Goal: Information Seeking & Learning: Check status

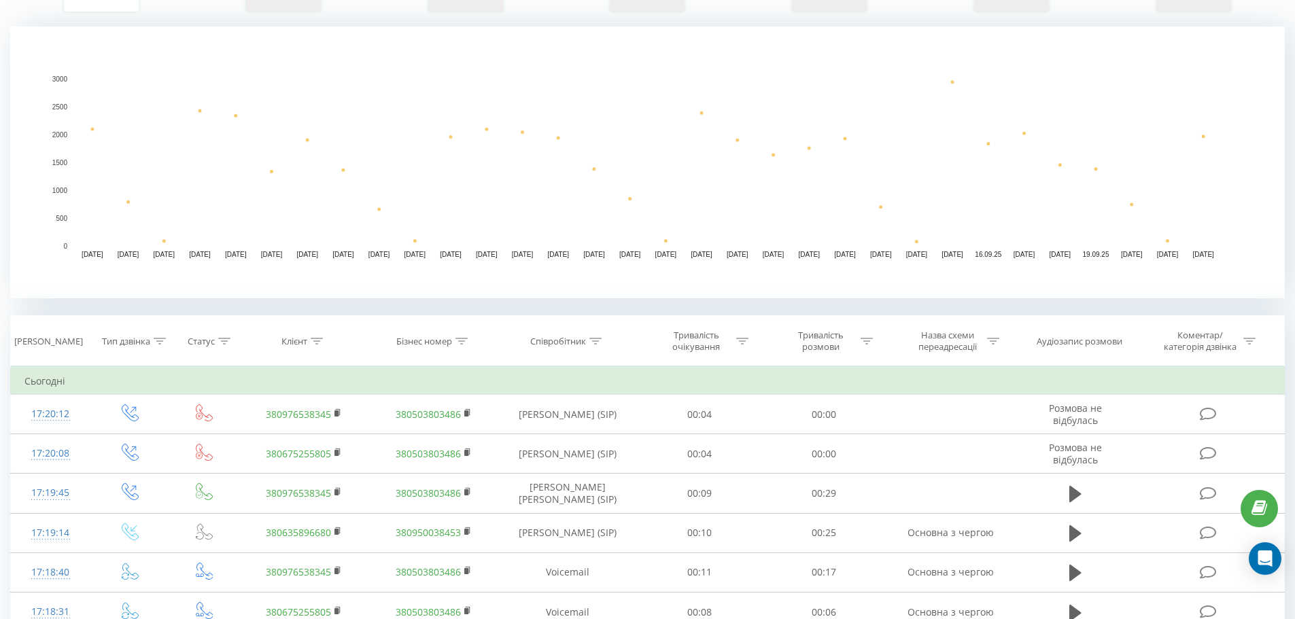
scroll to position [272, 0]
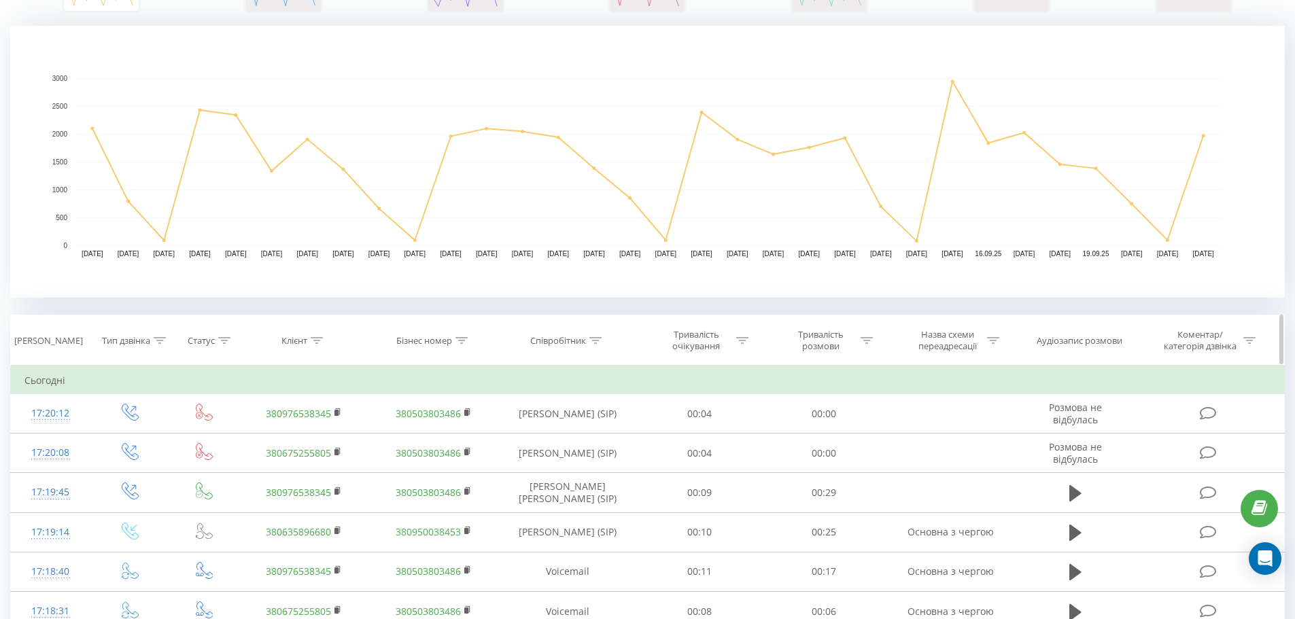
click at [587, 345] on div "Співробітник" at bounding box center [565, 341] width 71 height 12
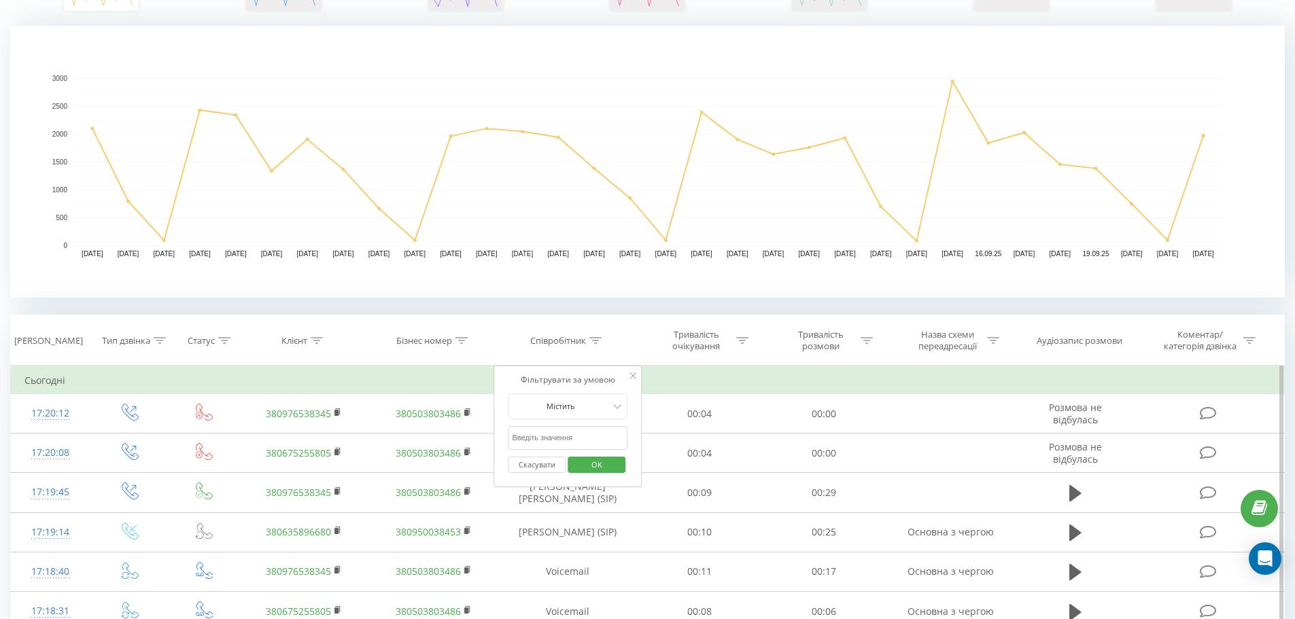
click at [604, 438] on input "text" at bounding box center [568, 438] width 120 height 24
type input "худицька"
click at [597, 466] on span "OK" at bounding box center [597, 464] width 38 height 21
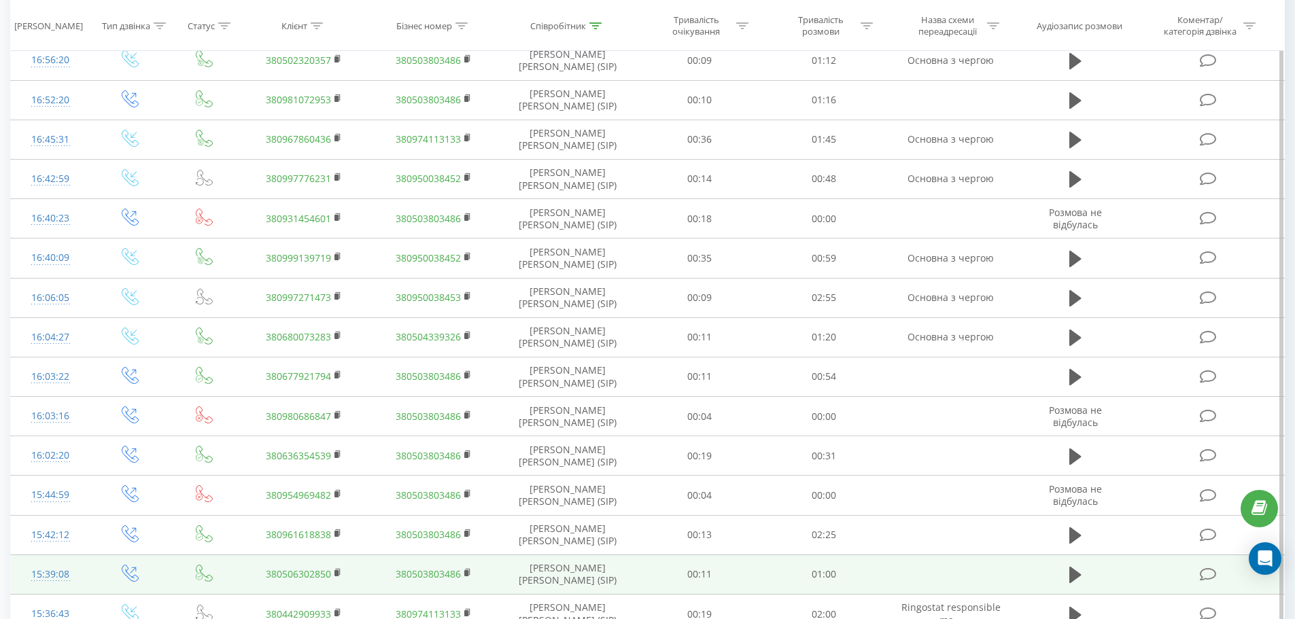
scroll to position [1087, 0]
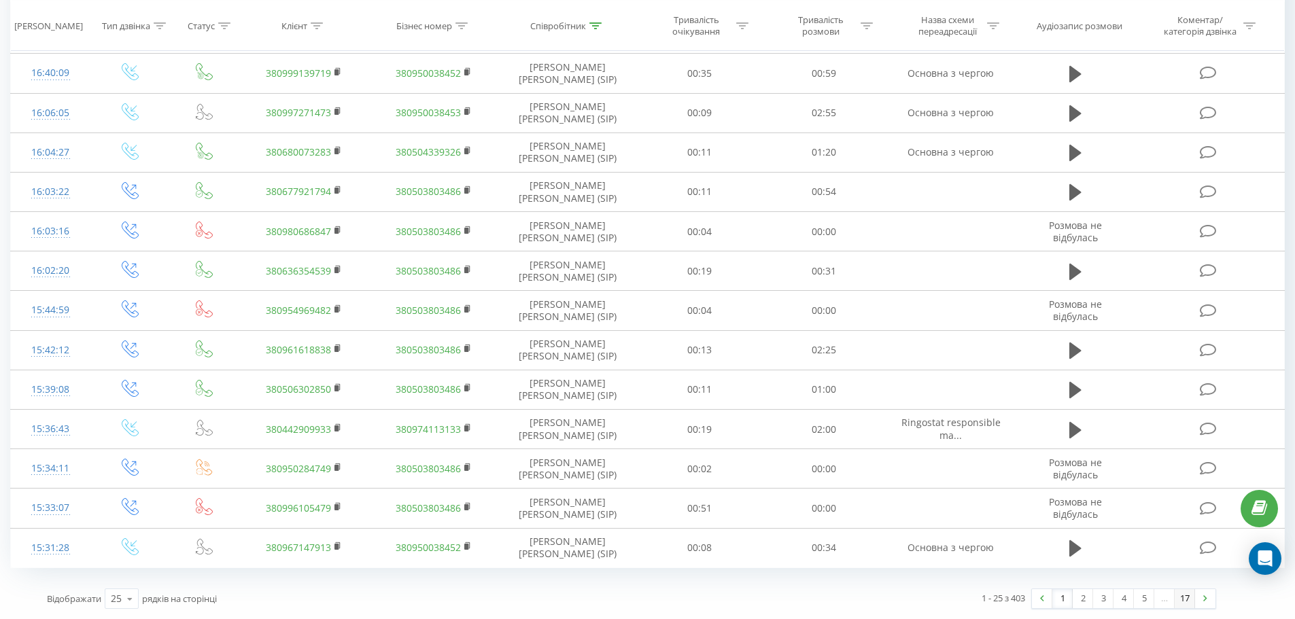
click at [1184, 599] on link "17" at bounding box center [1185, 598] width 20 height 19
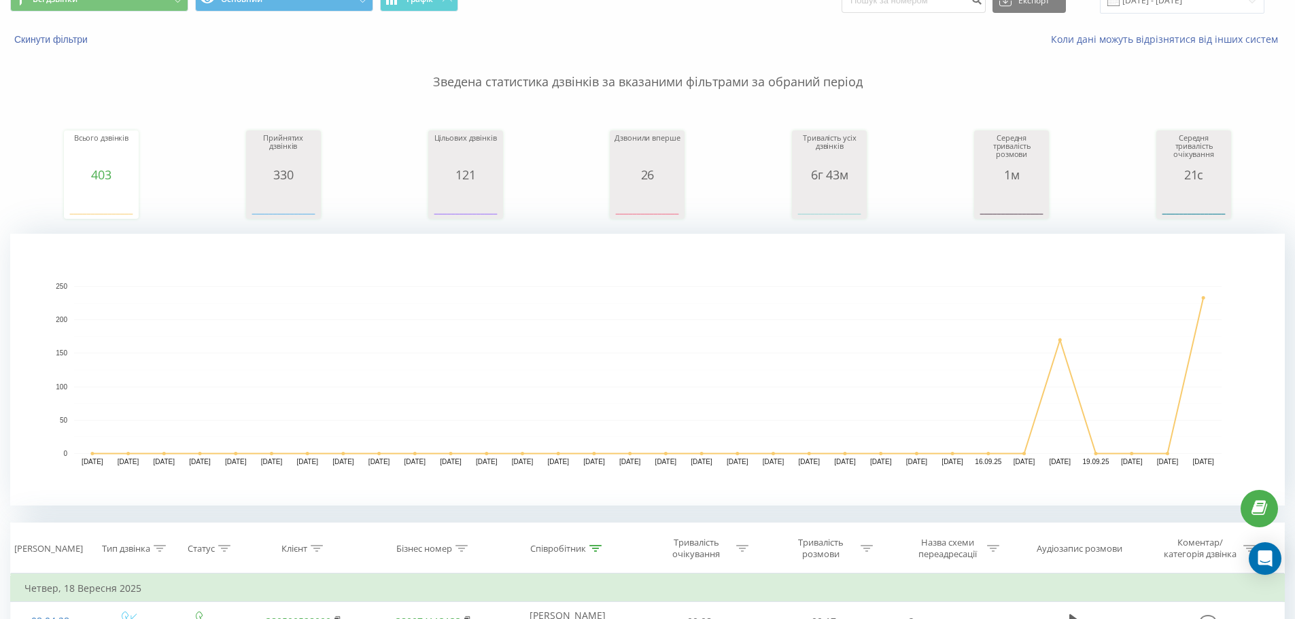
scroll to position [375, 0]
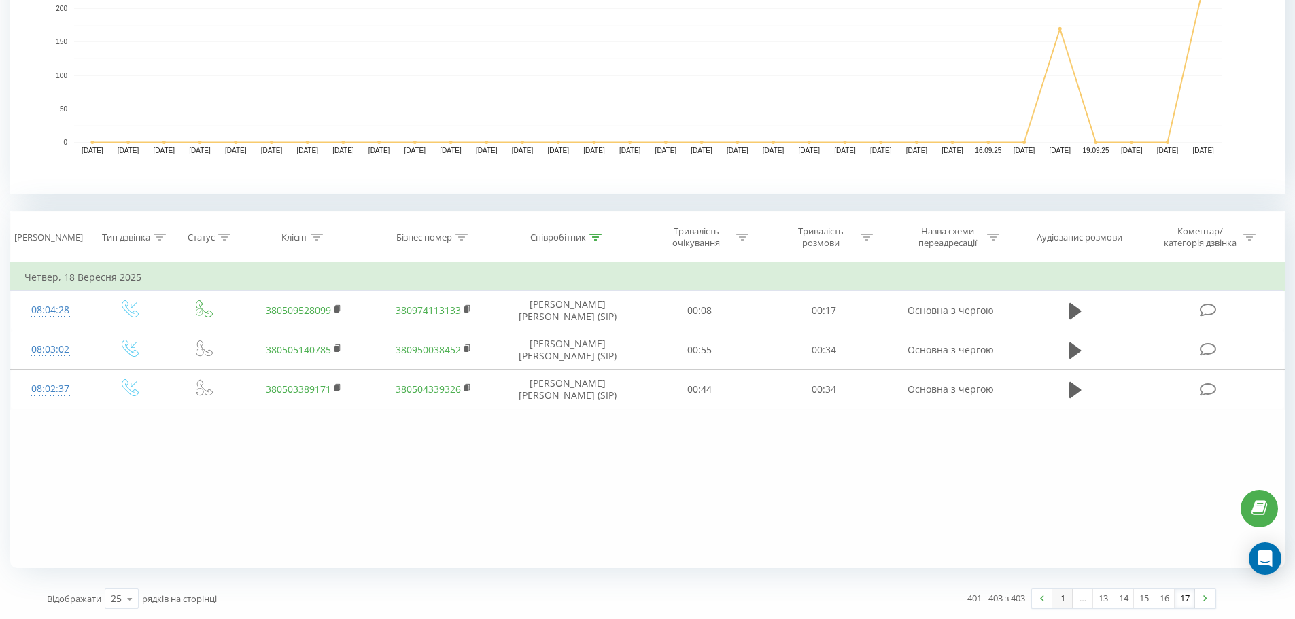
click at [1055, 598] on link "1" at bounding box center [1062, 598] width 20 height 19
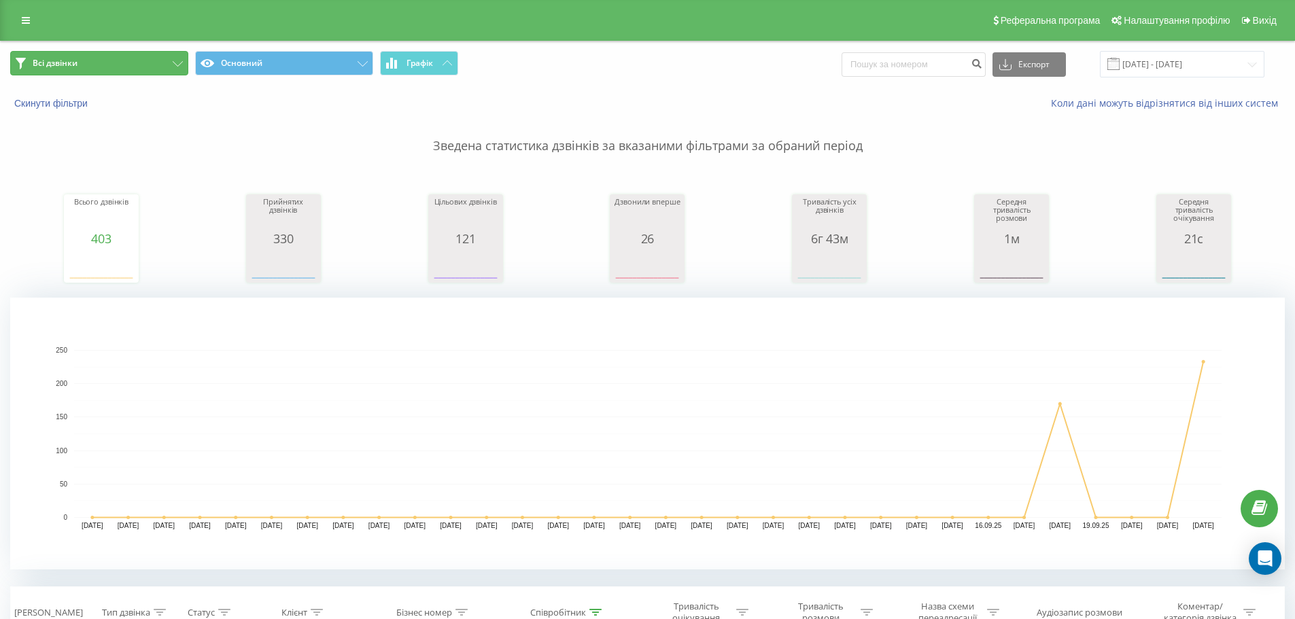
click at [107, 69] on button "Всі дзвінки" at bounding box center [99, 63] width 178 height 24
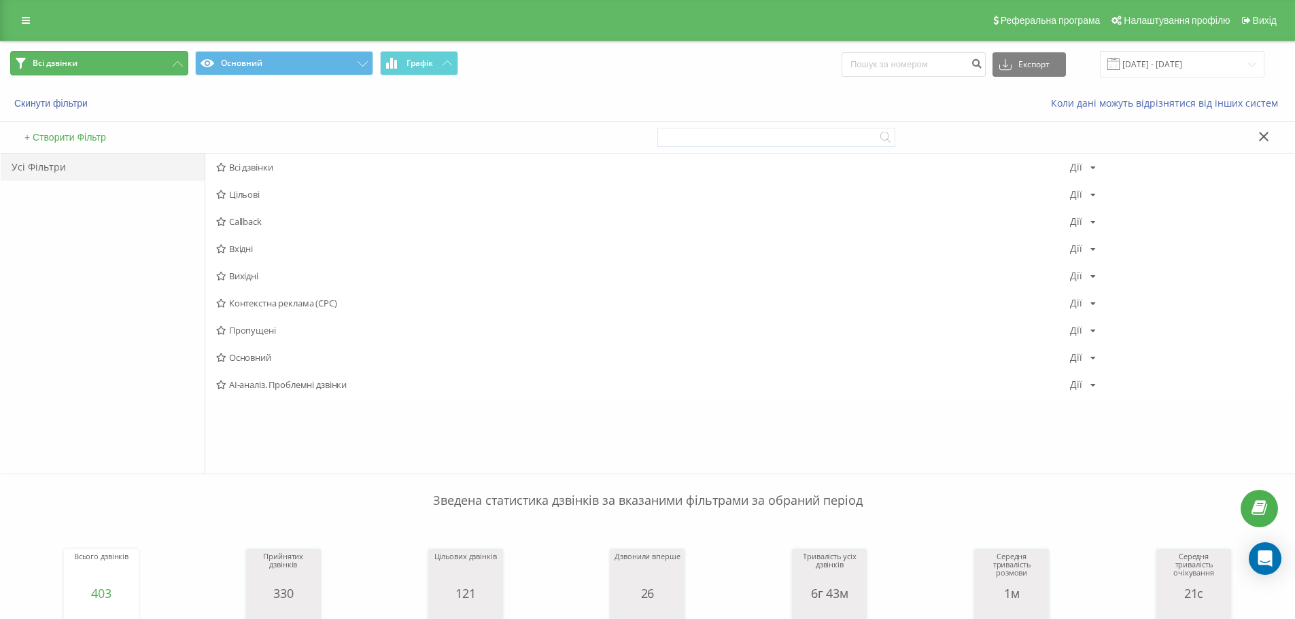
click at [103, 69] on button "Всі дзвінки" at bounding box center [99, 63] width 178 height 24
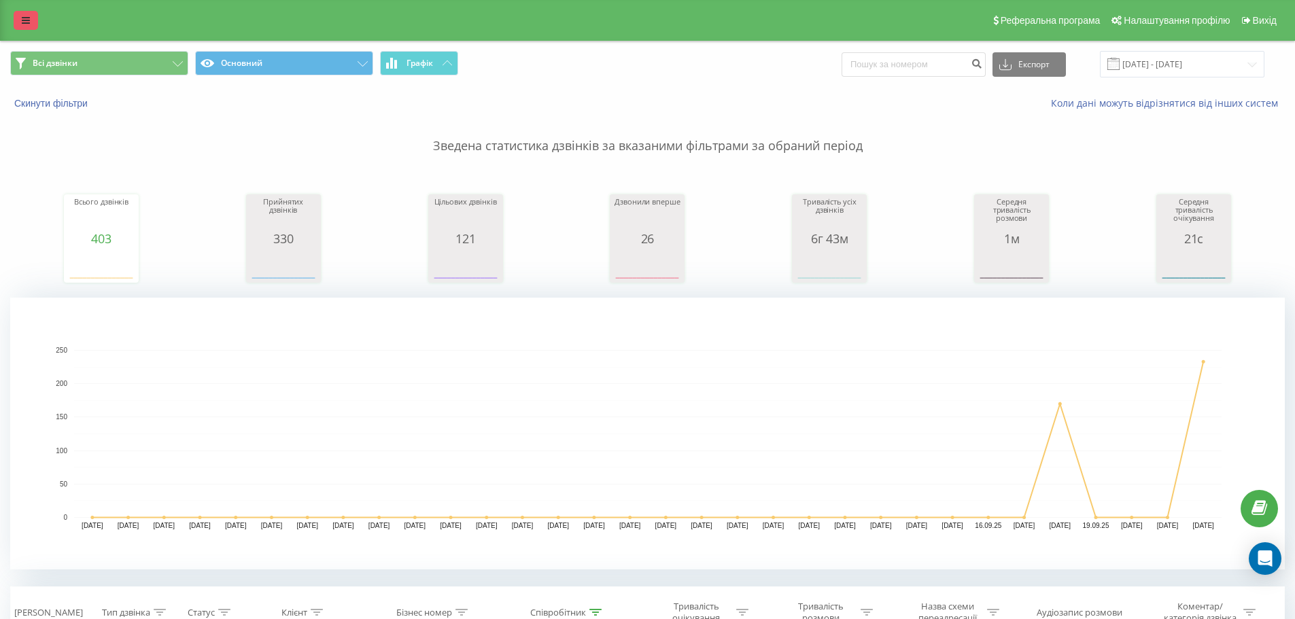
click at [29, 22] on icon at bounding box center [26, 21] width 8 height 10
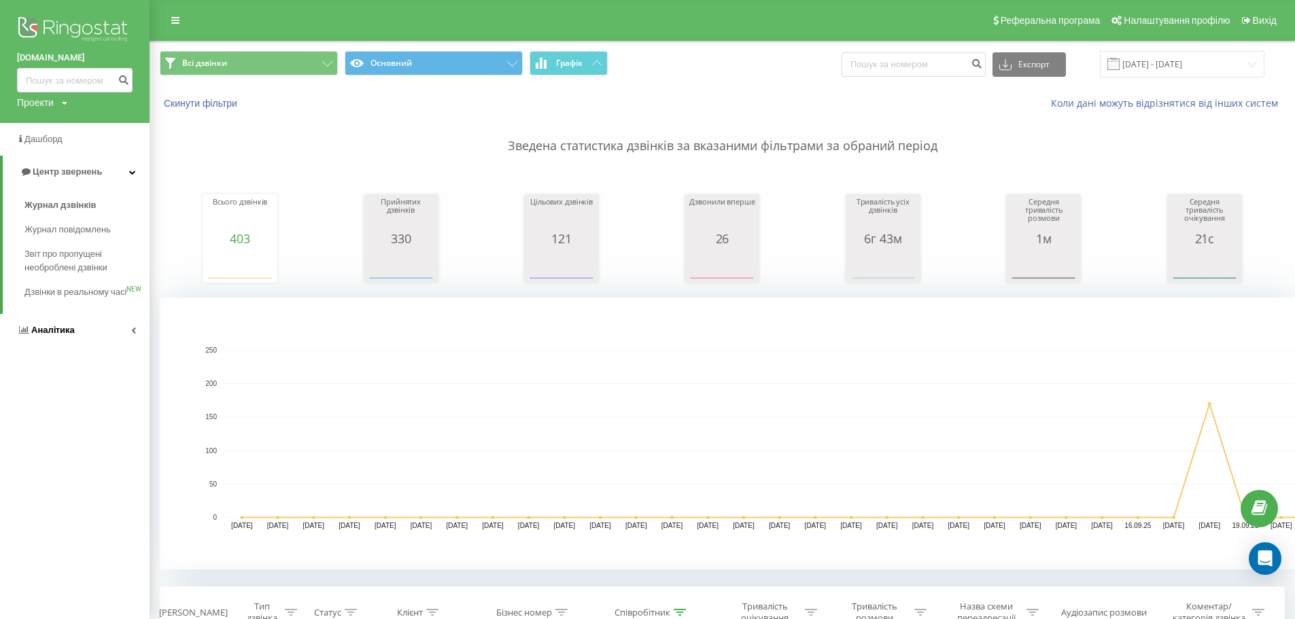
click at [69, 335] on span "Аналiтика" at bounding box center [53, 330] width 44 height 10
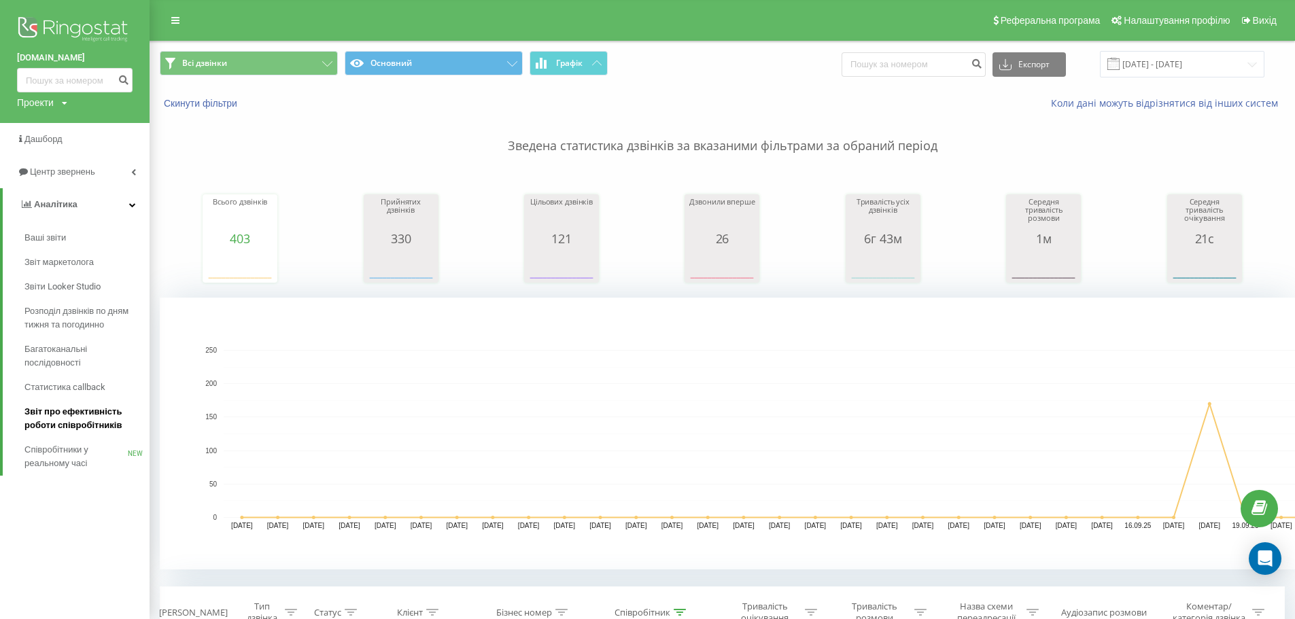
click at [112, 417] on span "Звіт про ефективність роботи співробітників" at bounding box center [83, 418] width 118 height 27
click at [38, 417] on span "Звіт про ефективність роботи співробітників" at bounding box center [83, 418] width 118 height 27
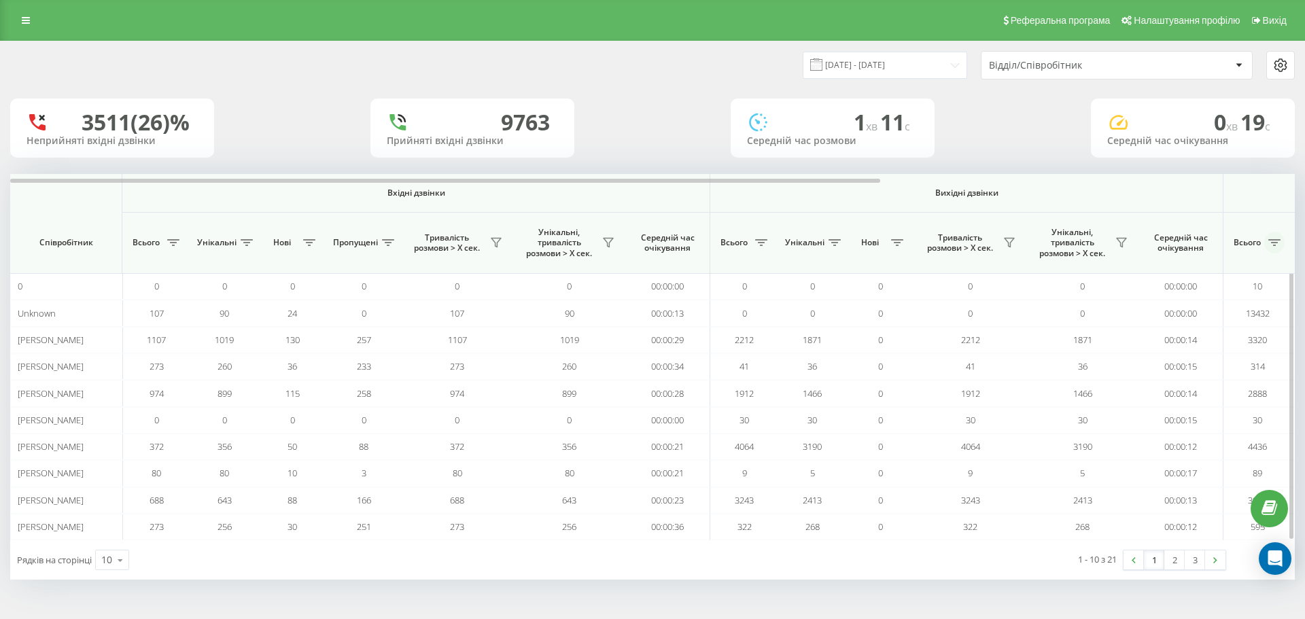
click at [1281, 239] on button at bounding box center [1274, 243] width 20 height 22
click at [1272, 298] on label "Від меншого до більшого" at bounding box center [1325, 297] width 152 height 12
radio input "true"
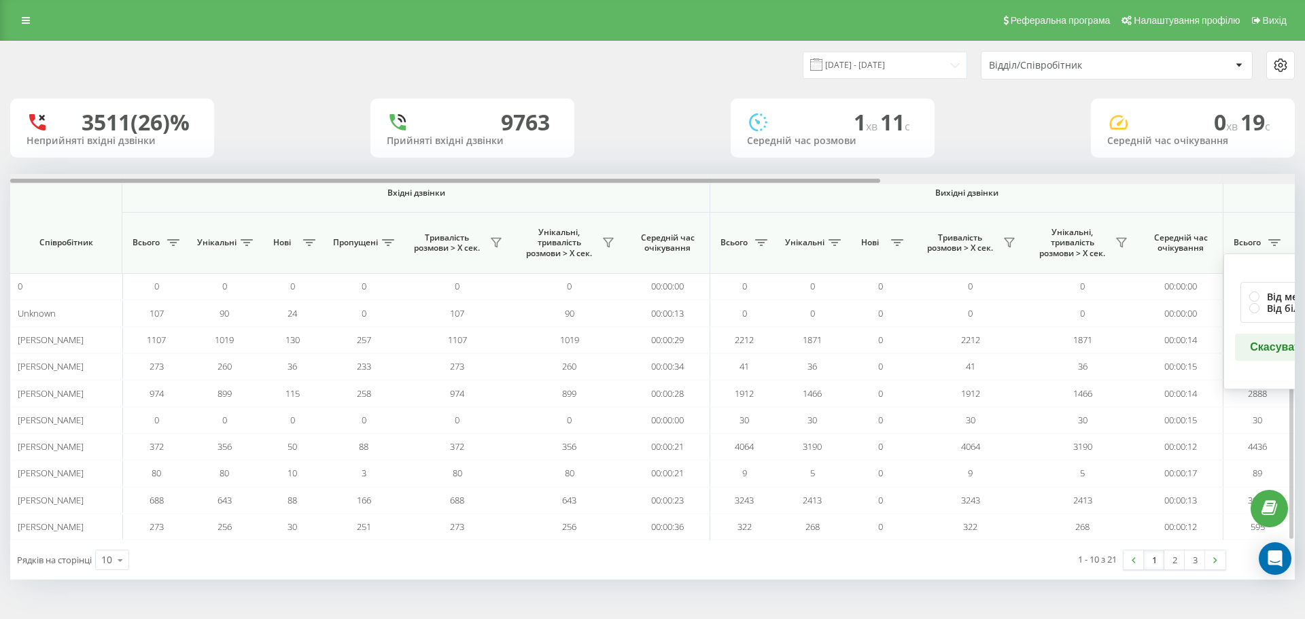
scroll to position [0, 612]
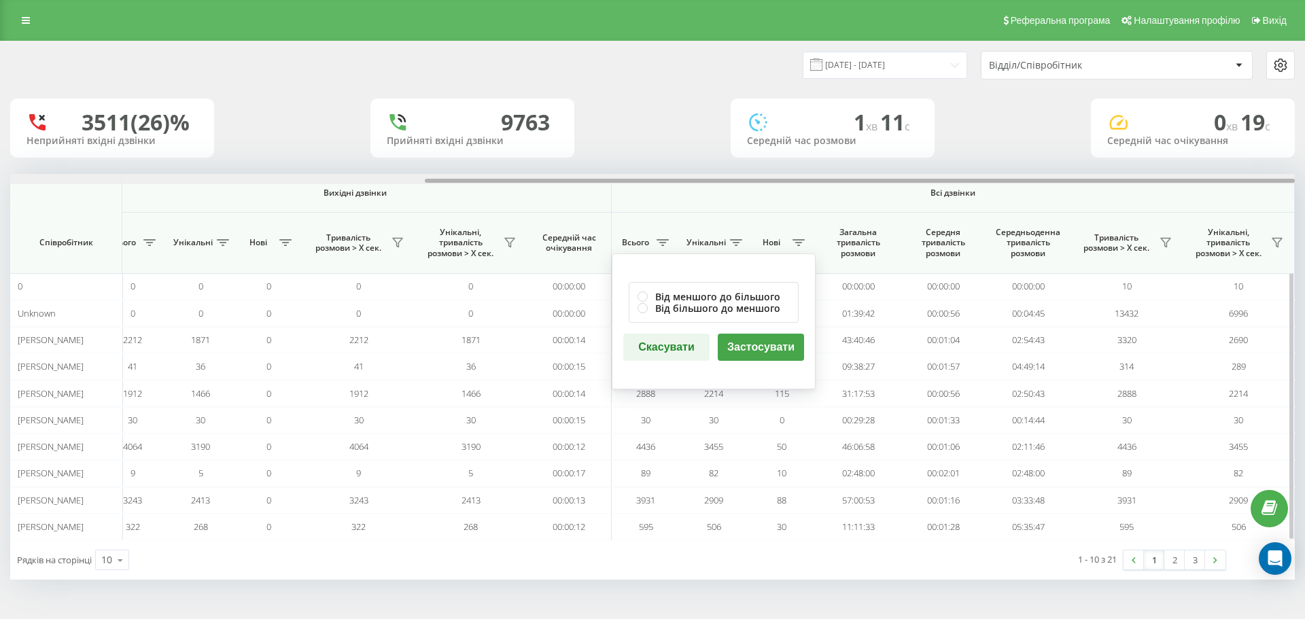
drag, startPoint x: 875, startPoint y: 177, endPoint x: 1026, endPoint y: 176, distance: 150.2
click at [1026, 176] on div at bounding box center [652, 179] width 1285 height 10
click at [761, 356] on button "Застосувати" at bounding box center [761, 347] width 86 height 27
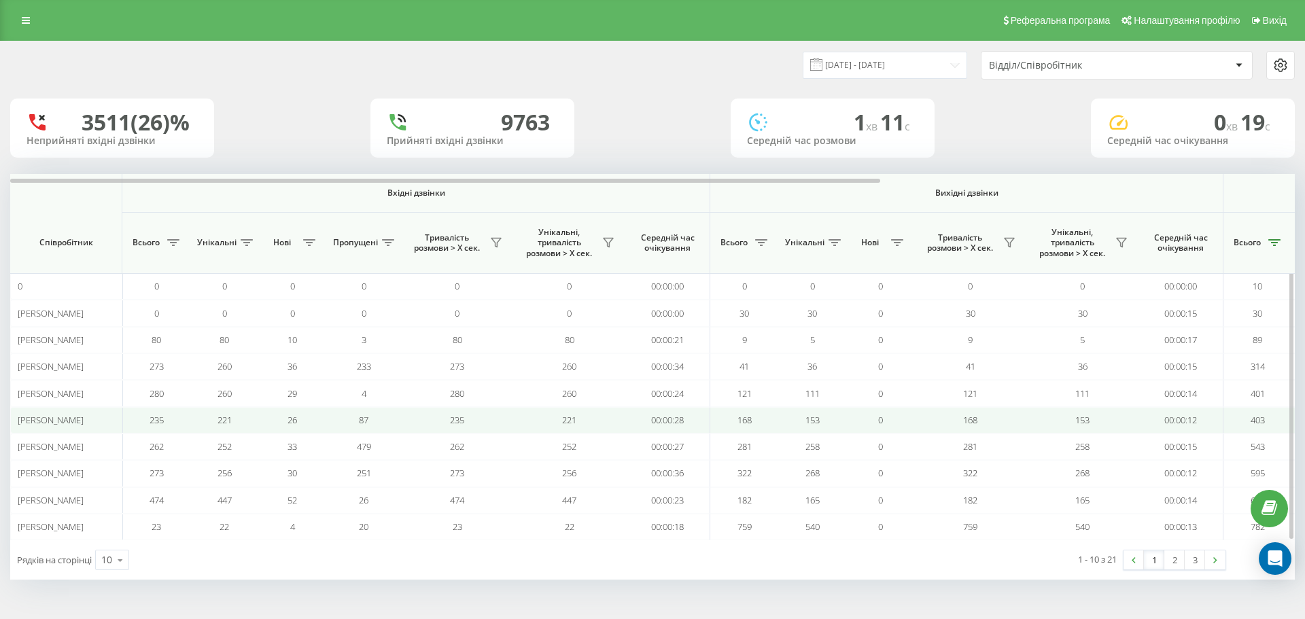
drag, startPoint x: 35, startPoint y: 404, endPoint x: 22, endPoint y: 417, distance: 17.3
click at [22, 417] on span "[PERSON_NAME]" at bounding box center [51, 420] width 66 height 12
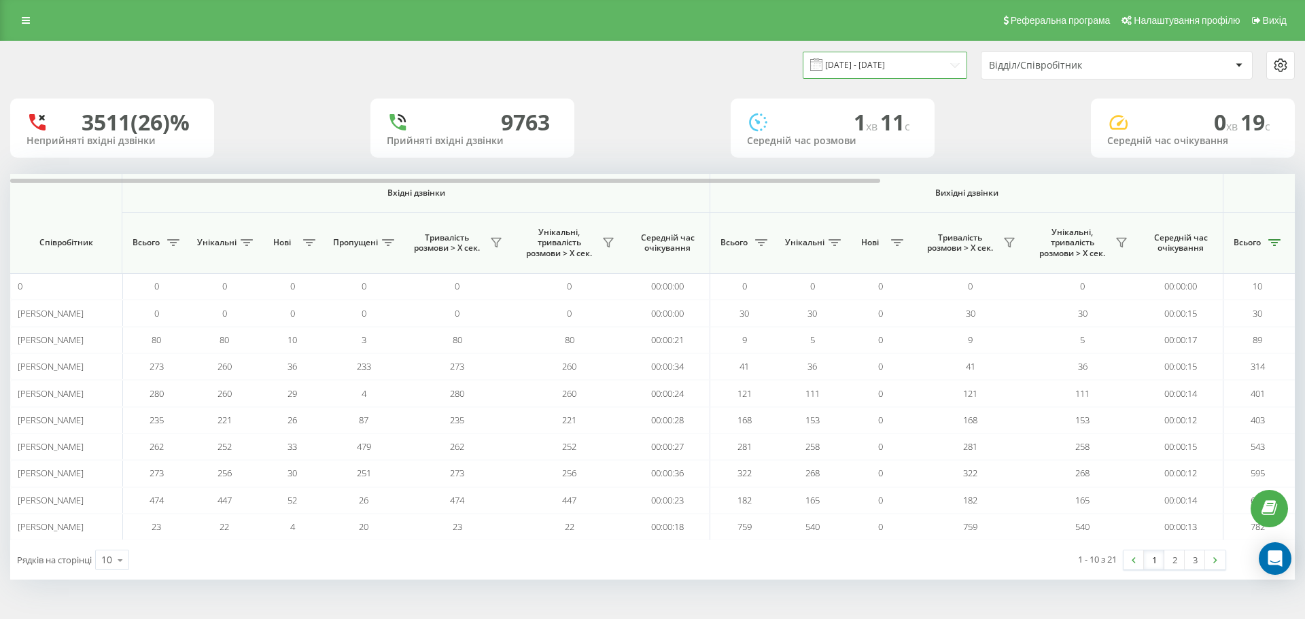
click at [867, 66] on input "[DATE] - [DATE]" at bounding box center [885, 65] width 164 height 27
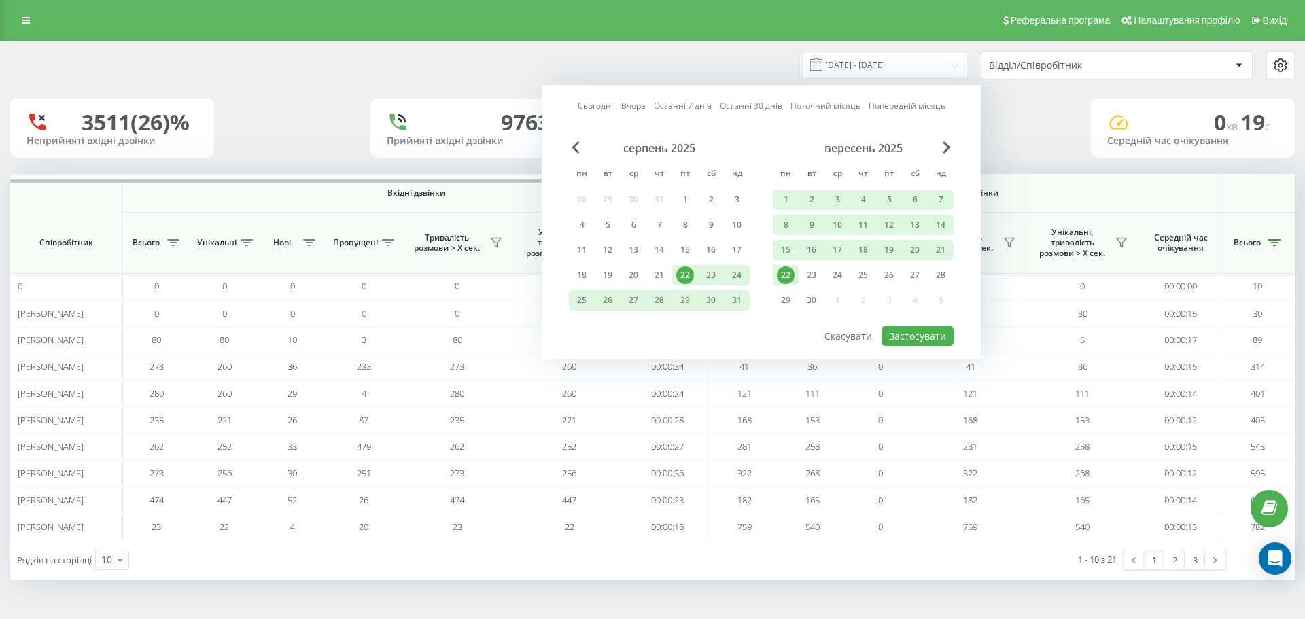
click at [789, 276] on div "22" at bounding box center [786, 275] width 18 height 18
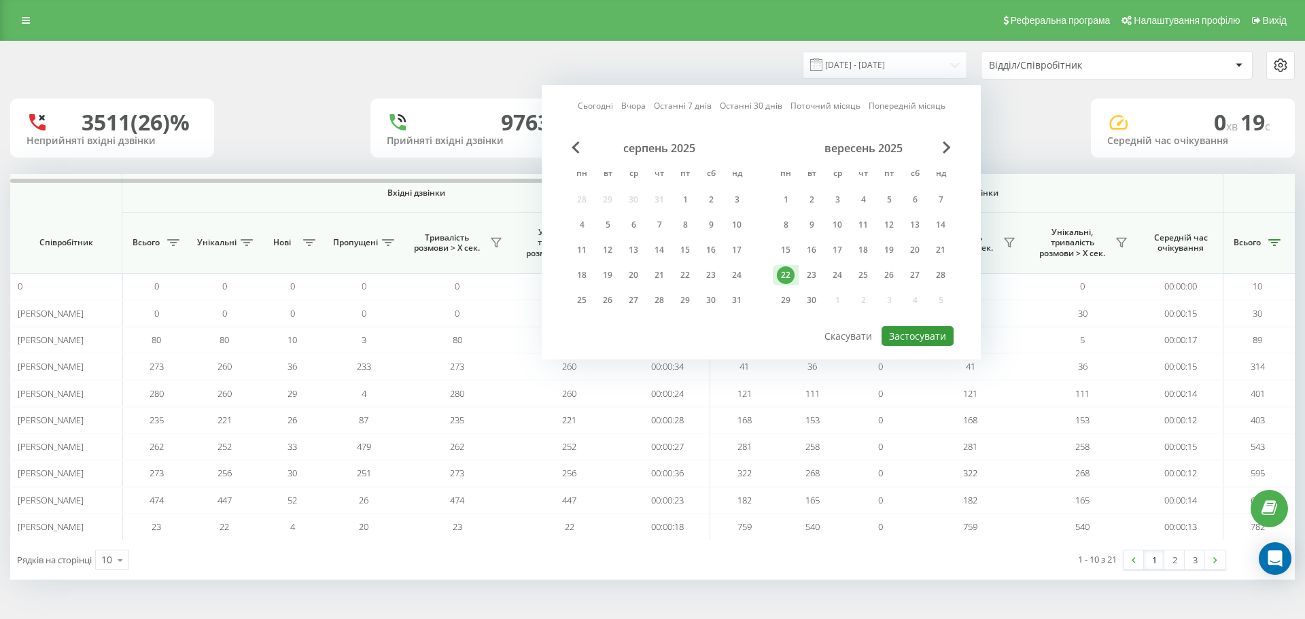
click at [911, 330] on button "Застосувати" at bounding box center [918, 336] width 72 height 20
type input "[DATE] - [DATE]"
